Goal: Task Accomplishment & Management: Manage account settings

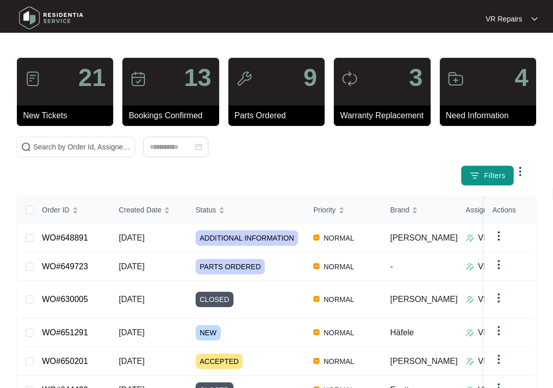
scroll to position [101, 0]
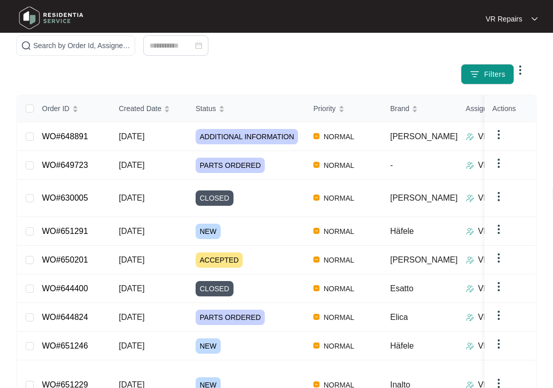
click at [85, 135] on link "WO#648891" at bounding box center [65, 136] width 46 height 9
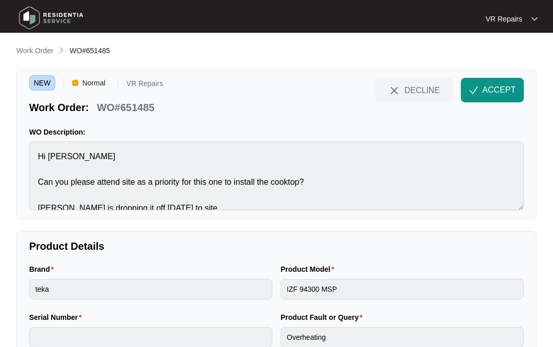
click at [501, 92] on span "ACCEPT" at bounding box center [499, 90] width 33 height 12
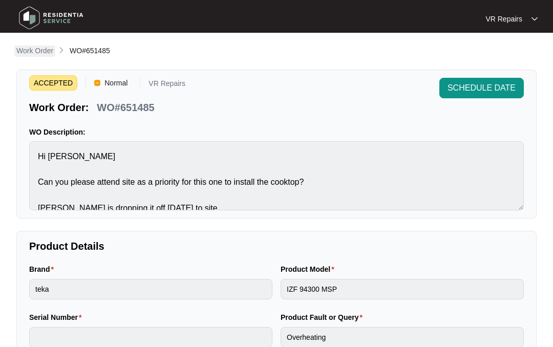
click at [35, 49] on p "Work Order" at bounding box center [34, 51] width 37 height 10
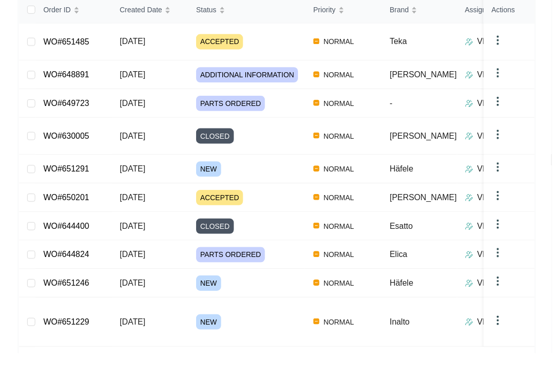
scroll to position [169, 0]
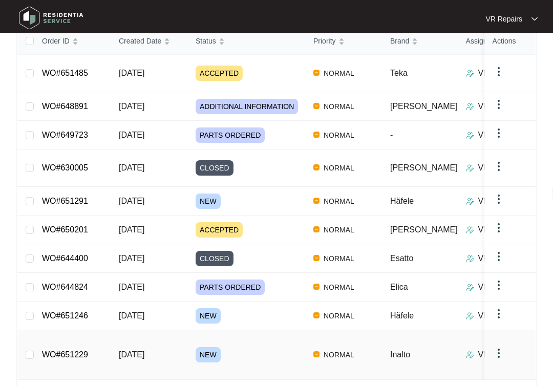
click at [76, 351] on link "WO#651229" at bounding box center [65, 355] width 46 height 9
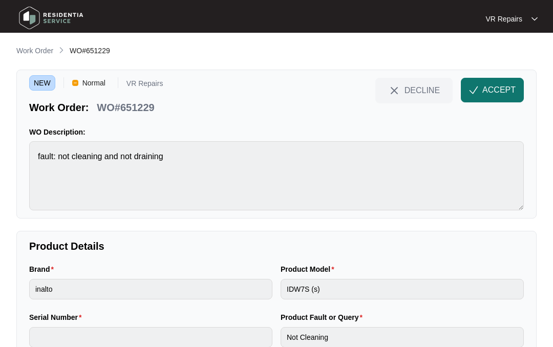
click at [491, 85] on span "ACCEPT" at bounding box center [499, 90] width 33 height 12
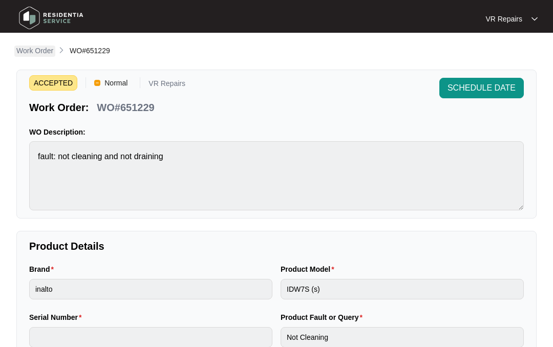
click at [33, 47] on p "Work Order" at bounding box center [34, 51] width 37 height 10
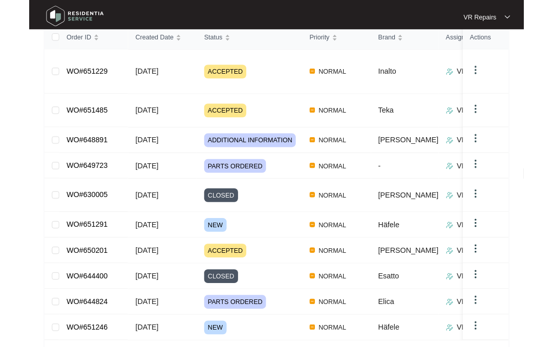
scroll to position [167, 0]
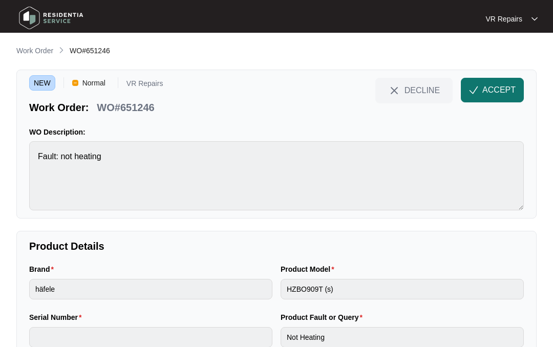
click at [493, 85] on span "ACCEPT" at bounding box center [499, 90] width 33 height 12
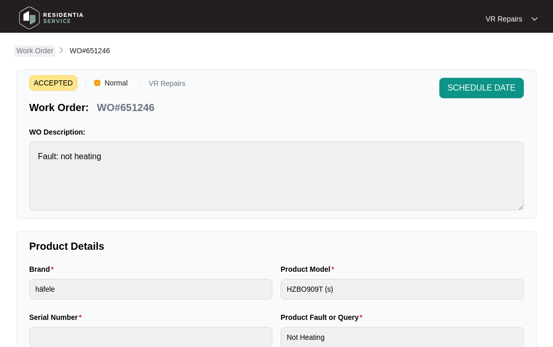
click at [41, 49] on p "Work Order" at bounding box center [34, 51] width 37 height 10
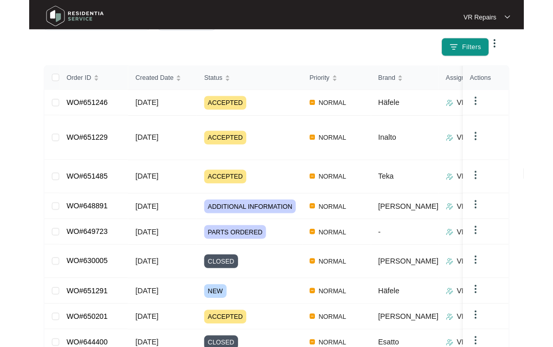
scroll to position [162, 0]
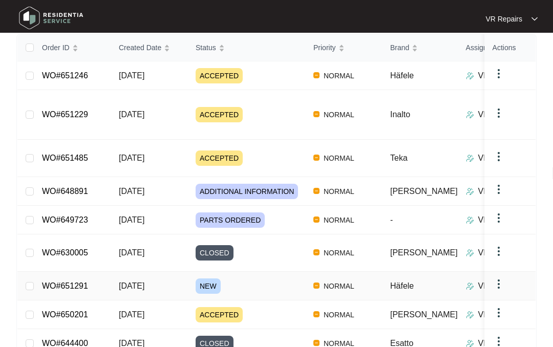
click at [88, 282] on link "WO#651291" at bounding box center [65, 286] width 46 height 9
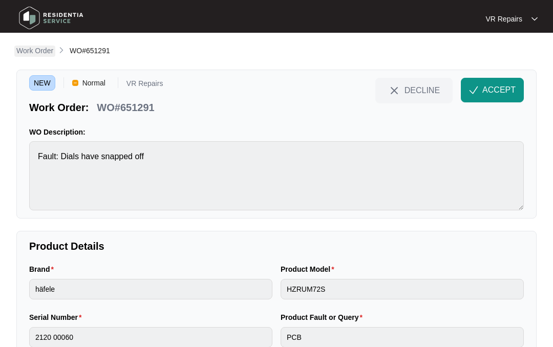
click at [40, 51] on p "Work Order" at bounding box center [34, 51] width 37 height 10
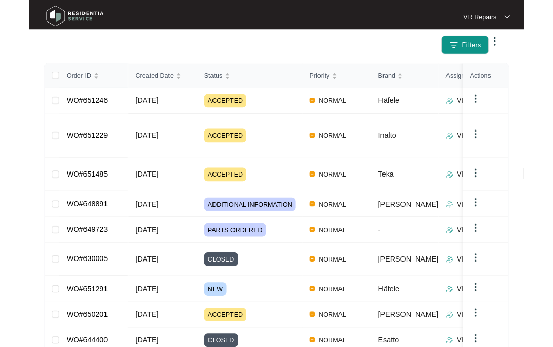
scroll to position [166, 0]
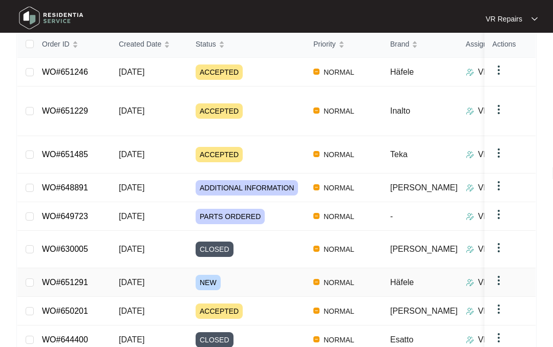
click at [86, 278] on link "WO#651291" at bounding box center [65, 282] width 46 height 9
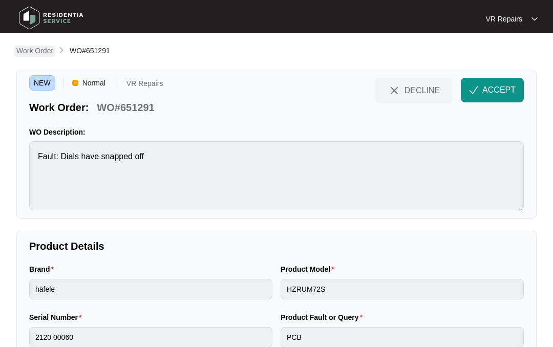
click at [33, 47] on p "Work Order" at bounding box center [34, 51] width 37 height 10
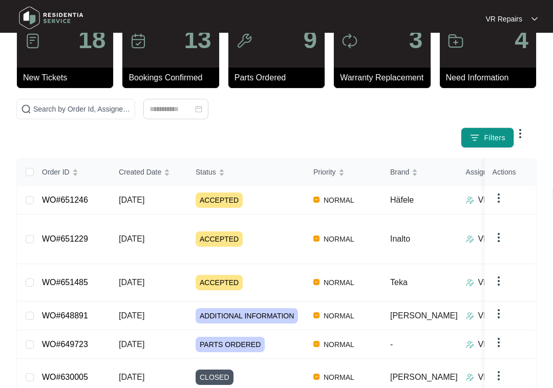
scroll to position [52, 0]
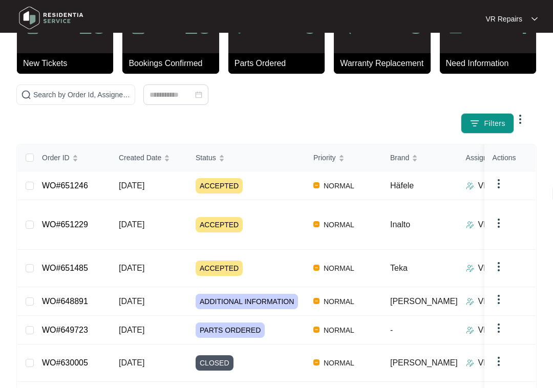
click at [88, 220] on link "WO#651229" at bounding box center [65, 224] width 46 height 9
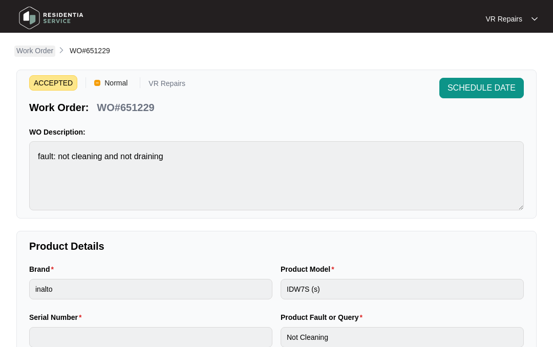
click at [37, 47] on p "Work Order" at bounding box center [34, 51] width 37 height 10
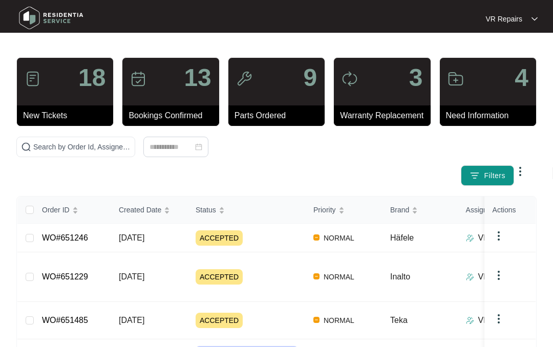
click at [88, 235] on link "WO#651246" at bounding box center [65, 238] width 46 height 9
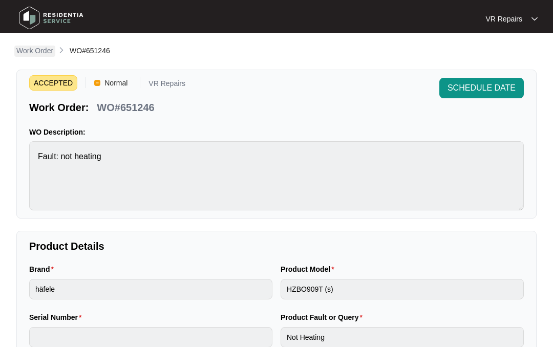
click at [28, 51] on p "Work Order" at bounding box center [34, 51] width 37 height 10
